Goal: Find specific page/section: Find specific page/section

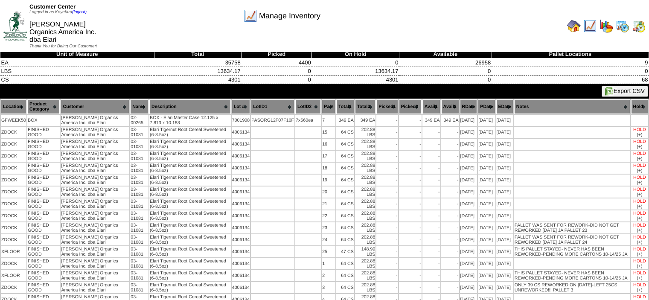
scroll to position [97, 0]
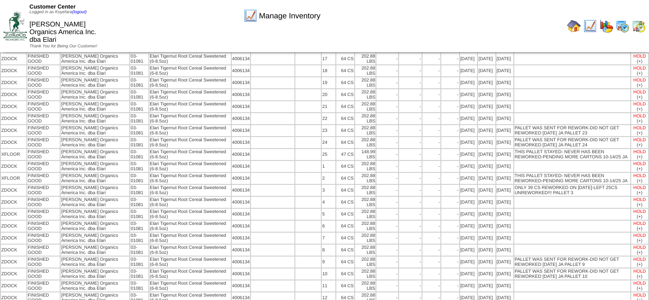
click at [573, 22] on img at bounding box center [574, 26] width 14 height 14
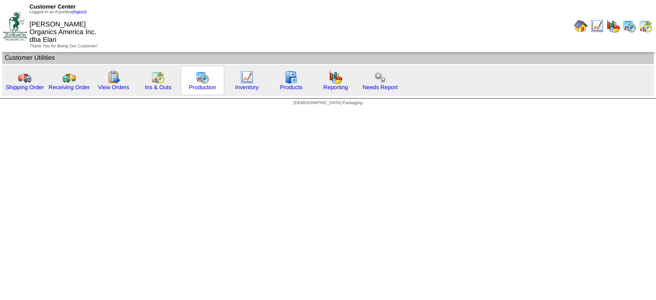
click at [200, 79] on img at bounding box center [203, 77] width 14 height 14
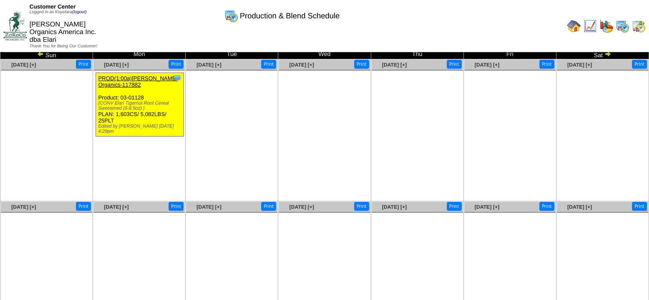
click at [581, 22] on td at bounding box center [574, 25] width 15 height 15
click at [574, 23] on img at bounding box center [574, 26] width 14 height 14
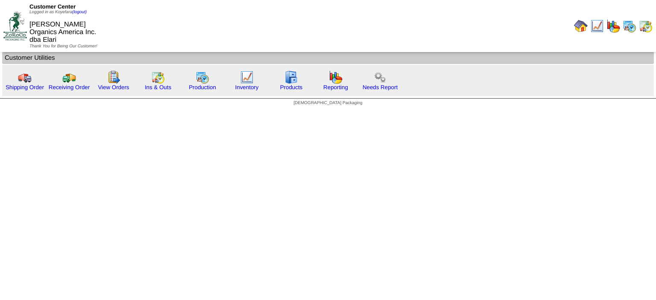
click at [580, 19] on img at bounding box center [581, 26] width 14 height 14
click at [289, 83] on img at bounding box center [291, 77] width 14 height 14
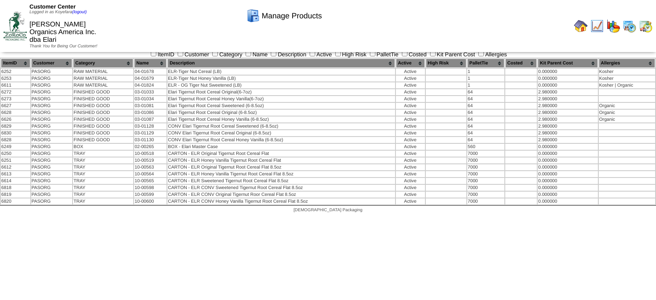
click at [579, 23] on img at bounding box center [581, 26] width 14 height 14
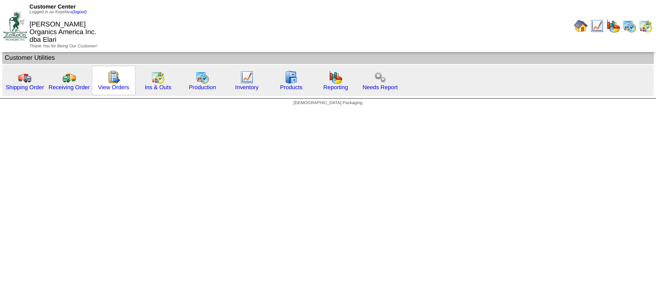
click at [117, 82] on img at bounding box center [114, 77] width 14 height 14
